Goal: Find specific page/section: Find specific page/section

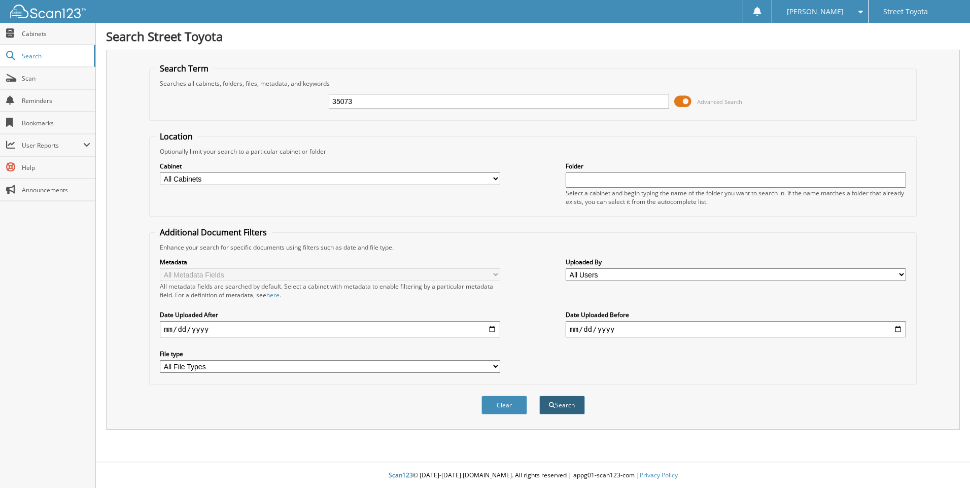
type input "35073"
click at [575, 404] on button "Search" at bounding box center [562, 405] width 46 height 19
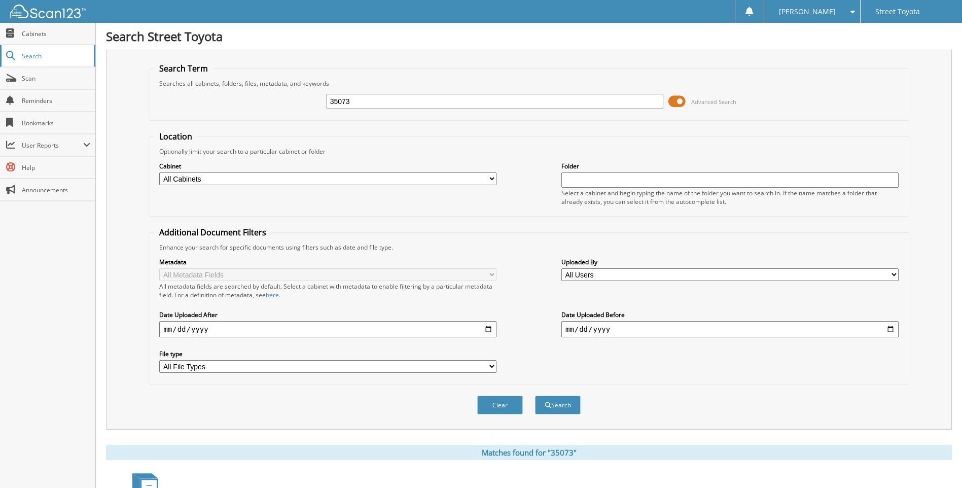
click at [45, 56] on span "Search" at bounding box center [55, 56] width 67 height 9
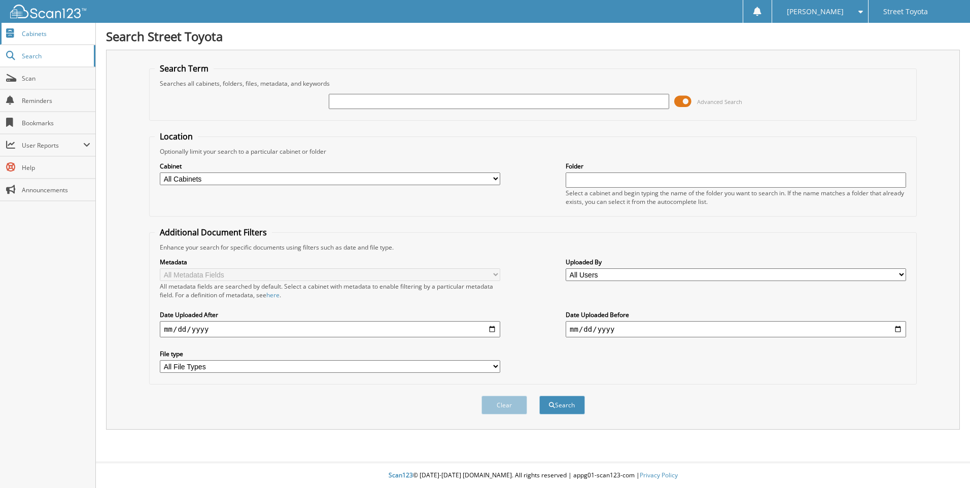
click at [40, 34] on span "Cabinets" at bounding box center [56, 33] width 68 height 9
